Goal: Transaction & Acquisition: Purchase product/service

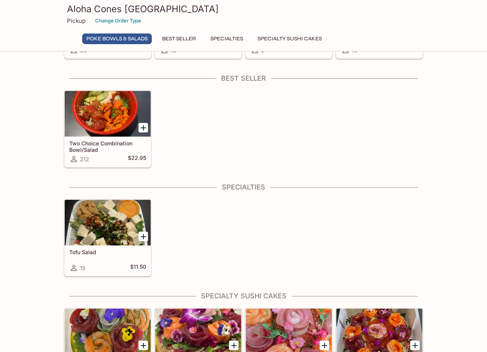
scroll to position [146, 0]
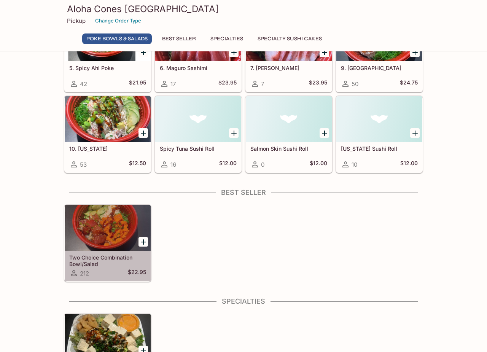
click at [123, 232] on div at bounding box center [108, 228] width 86 height 46
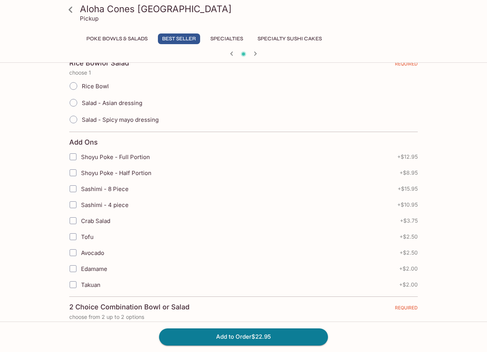
scroll to position [166, 0]
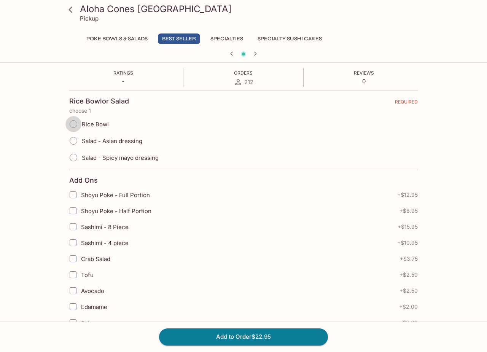
click at [72, 123] on input "Rice Bowl" at bounding box center [73, 124] width 16 height 16
radio input "true"
click at [70, 138] on input "Salad - Asian dressing" at bounding box center [73, 141] width 16 height 16
radio input "true"
click at [75, 119] on input "Rice Bowl" at bounding box center [73, 124] width 16 height 16
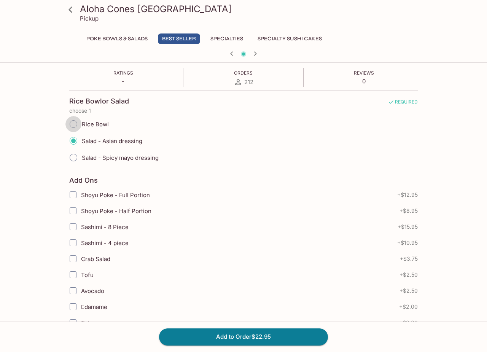
radio input "true"
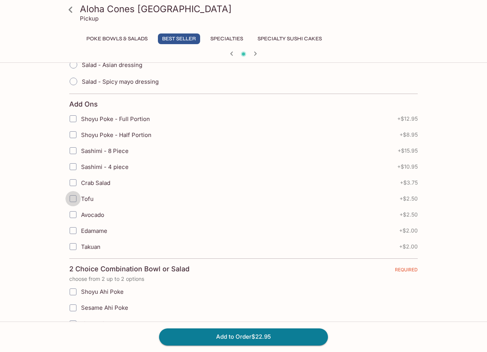
click at [73, 199] on input "Tofu" at bounding box center [72, 198] width 15 height 15
checkbox input "true"
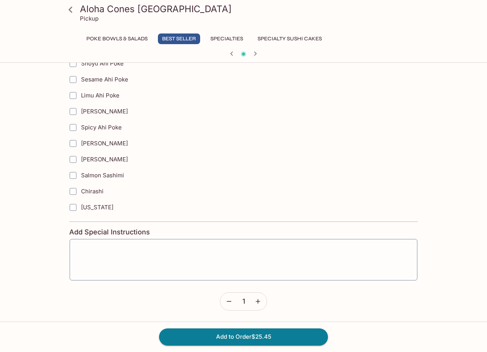
scroll to position [433, 0]
